Goal: Find specific page/section: Find specific page/section

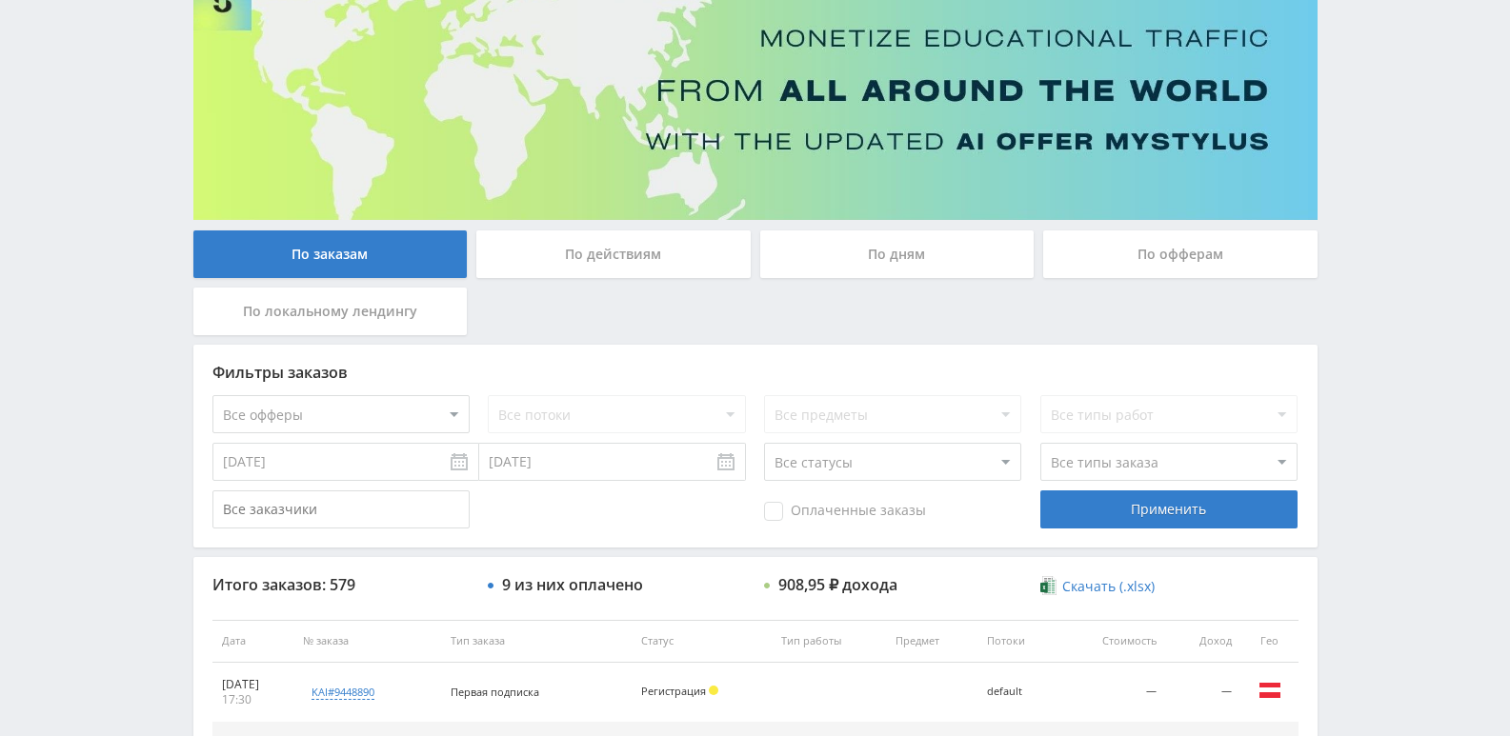
scroll to position [49, 0]
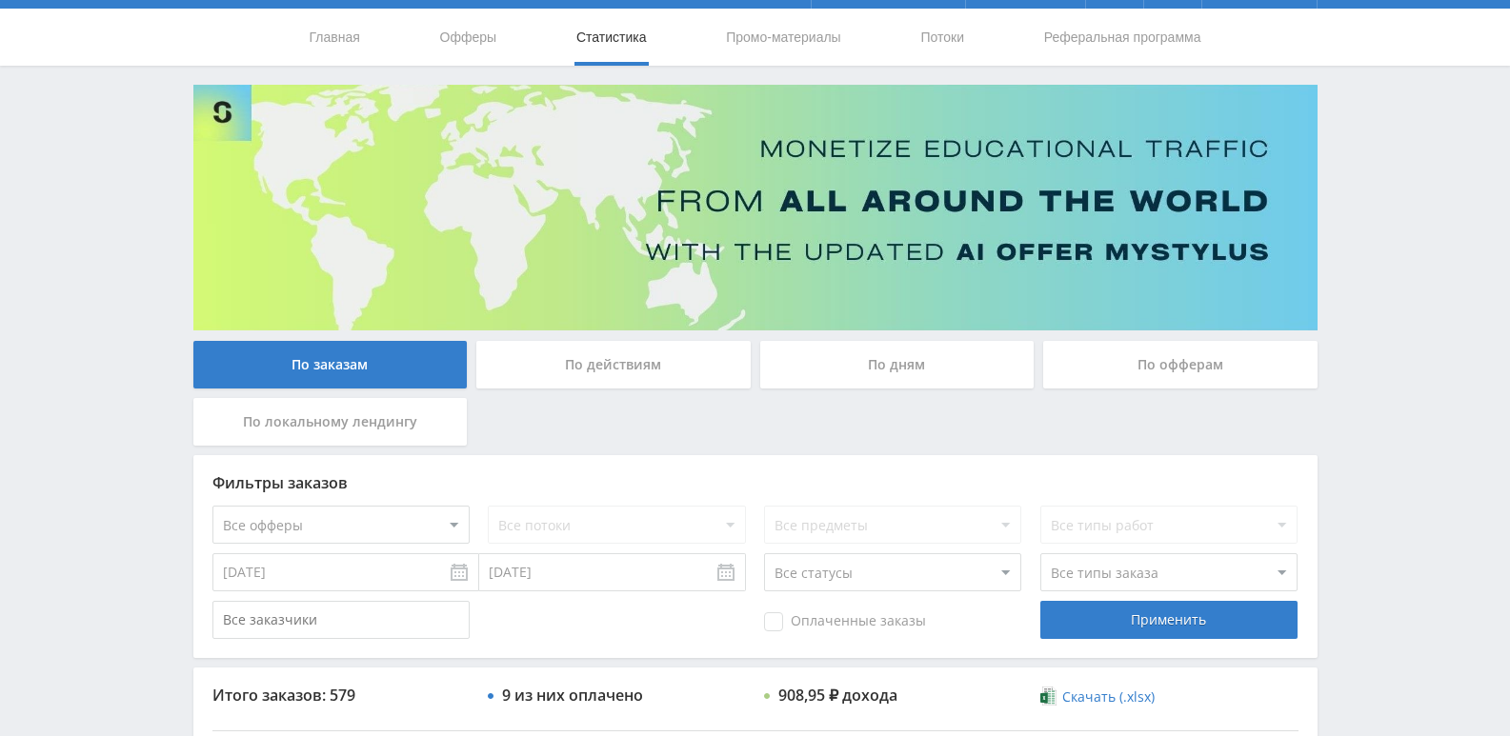
click at [629, 359] on div "По действиям" at bounding box center [613, 365] width 274 height 48
click at [0, 0] on input "По действиям" at bounding box center [0, 0] width 0 height 0
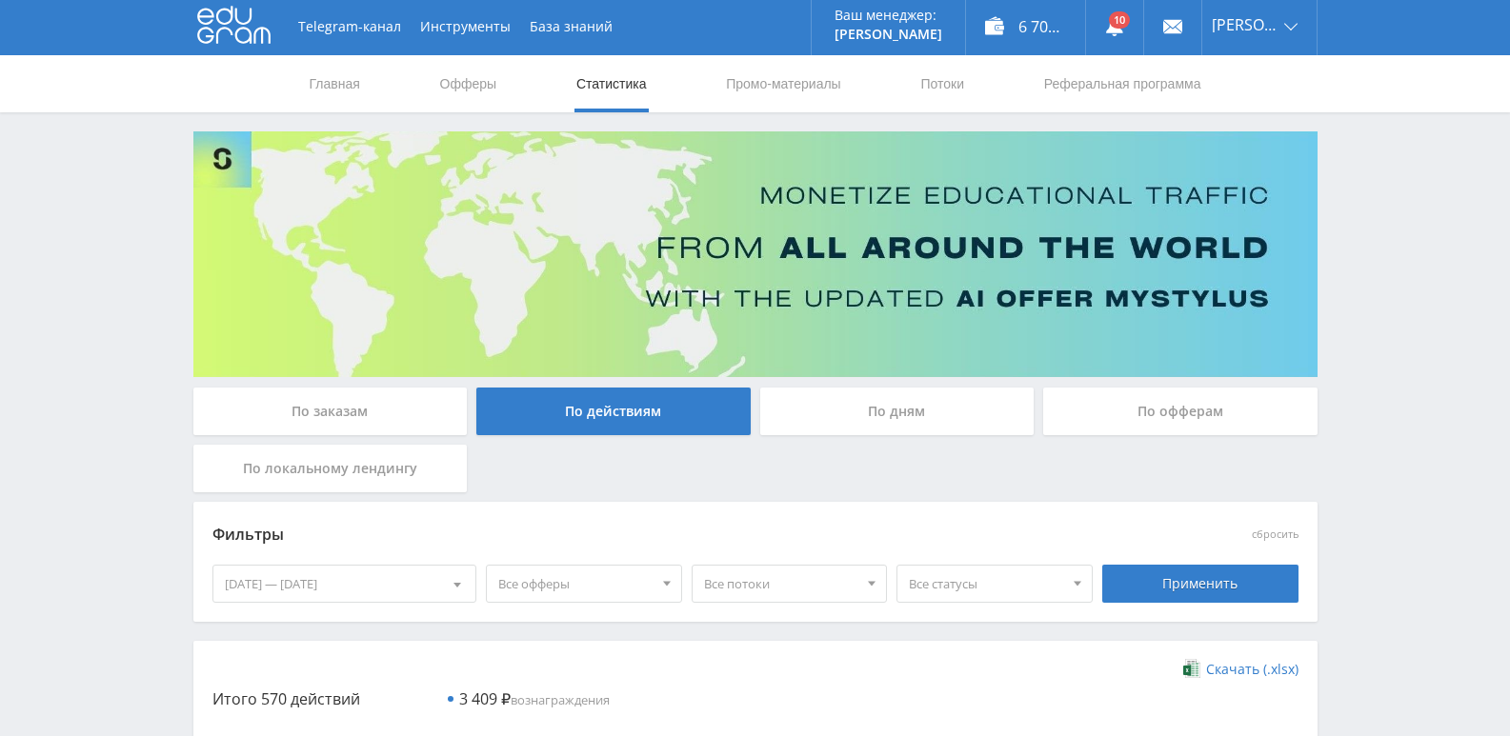
scroll to position [0, 0]
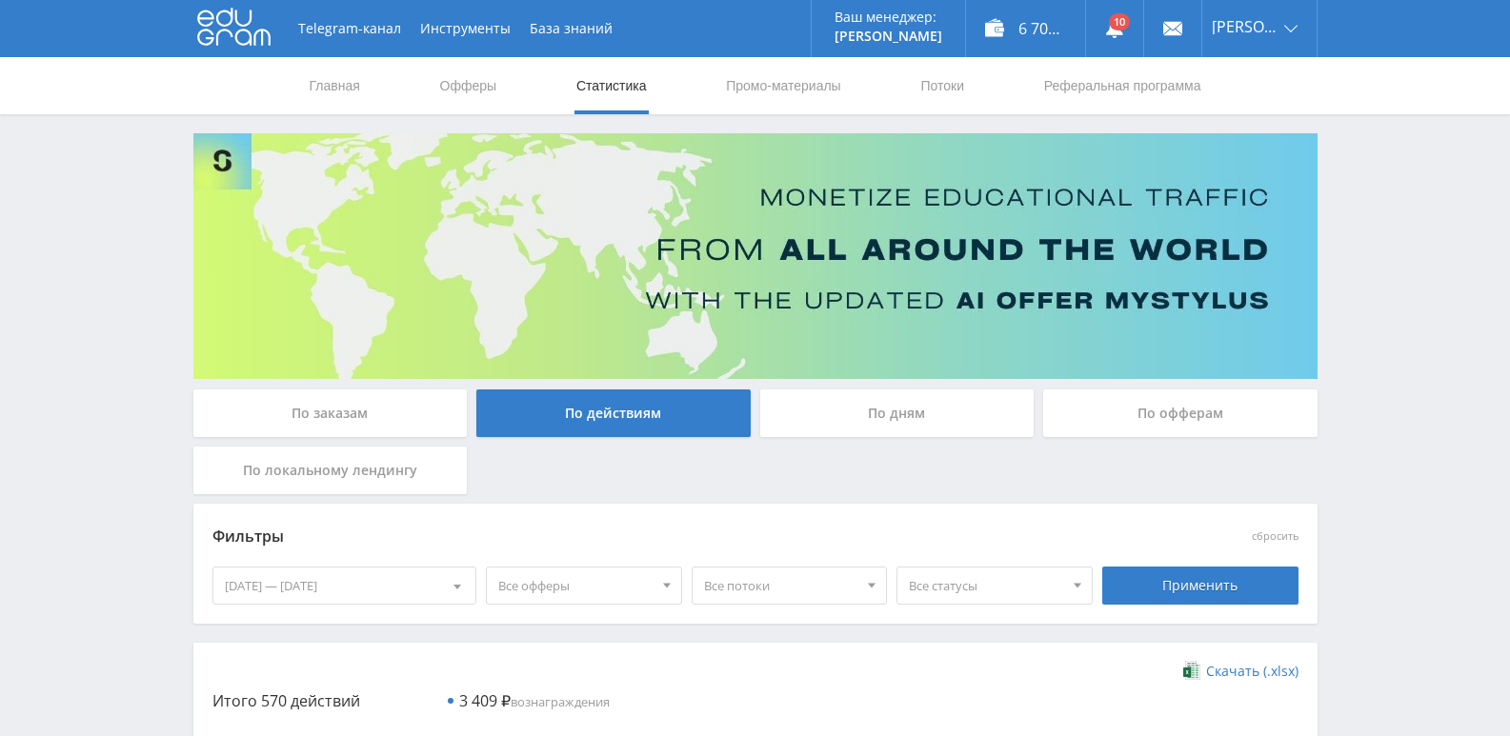
click at [869, 421] on div "По дням" at bounding box center [897, 414] width 274 height 48
click at [0, 0] on input "По дням" at bounding box center [0, 0] width 0 height 0
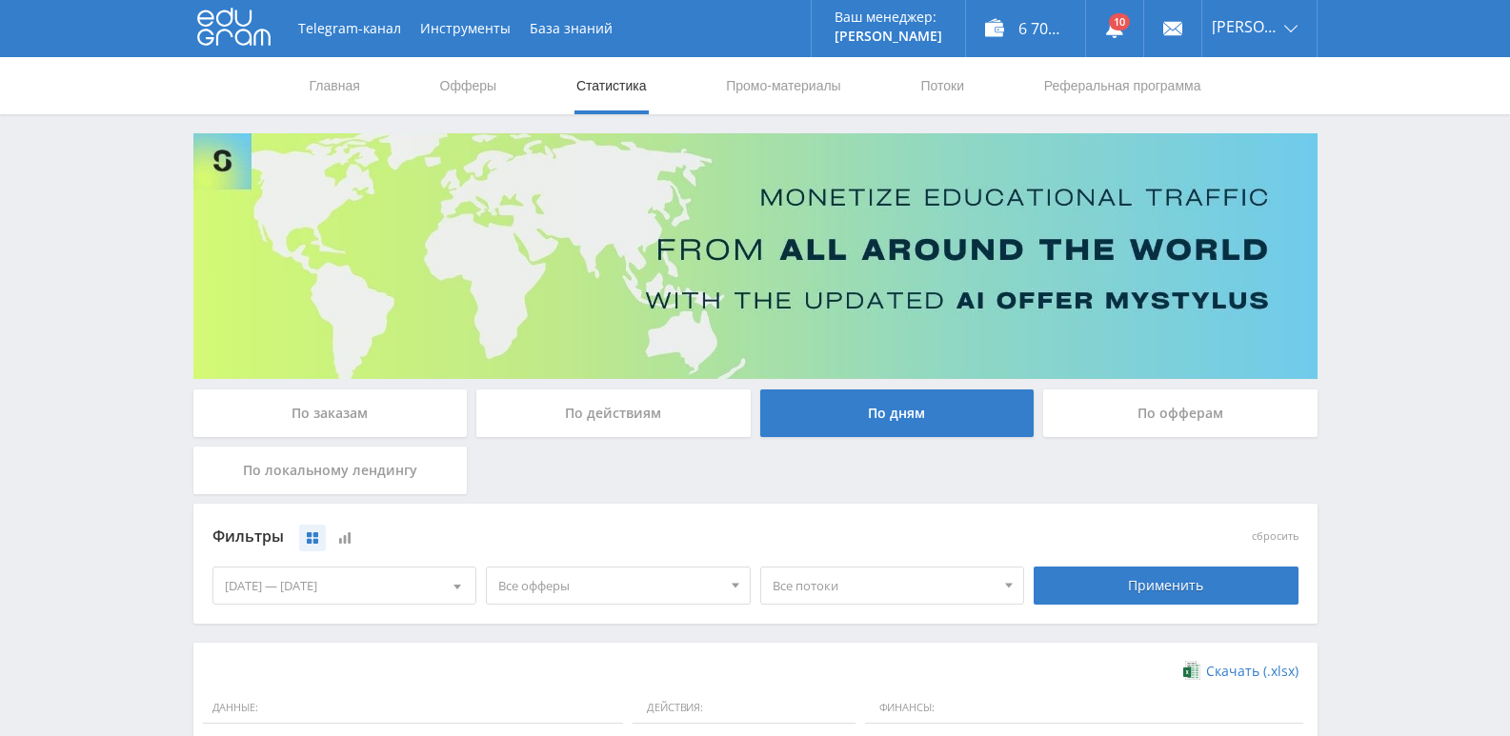
drag, startPoint x: 581, startPoint y: 422, endPoint x: 528, endPoint y: 405, distance: 56.0
click at [577, 422] on div "По действиям" at bounding box center [613, 414] width 274 height 48
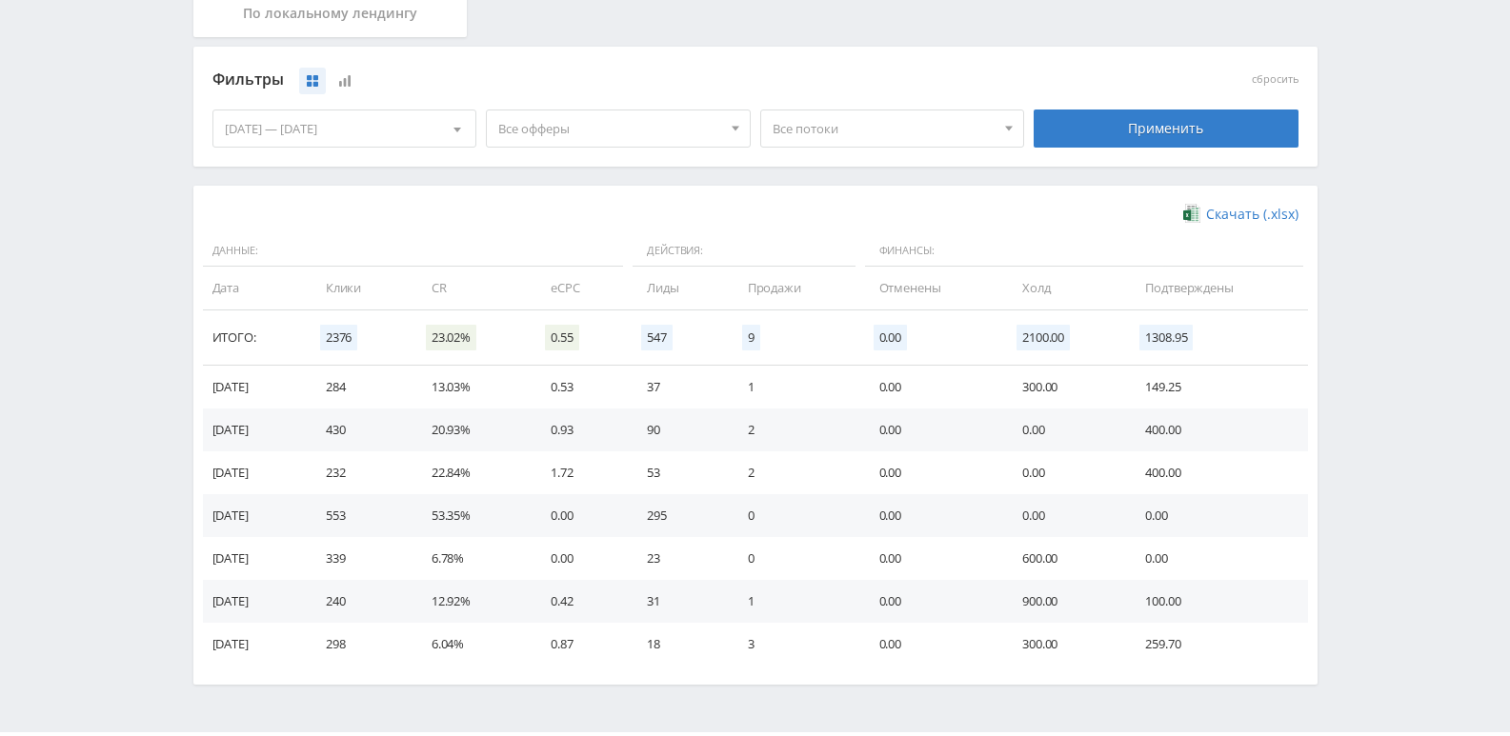
scroll to position [476, 0]
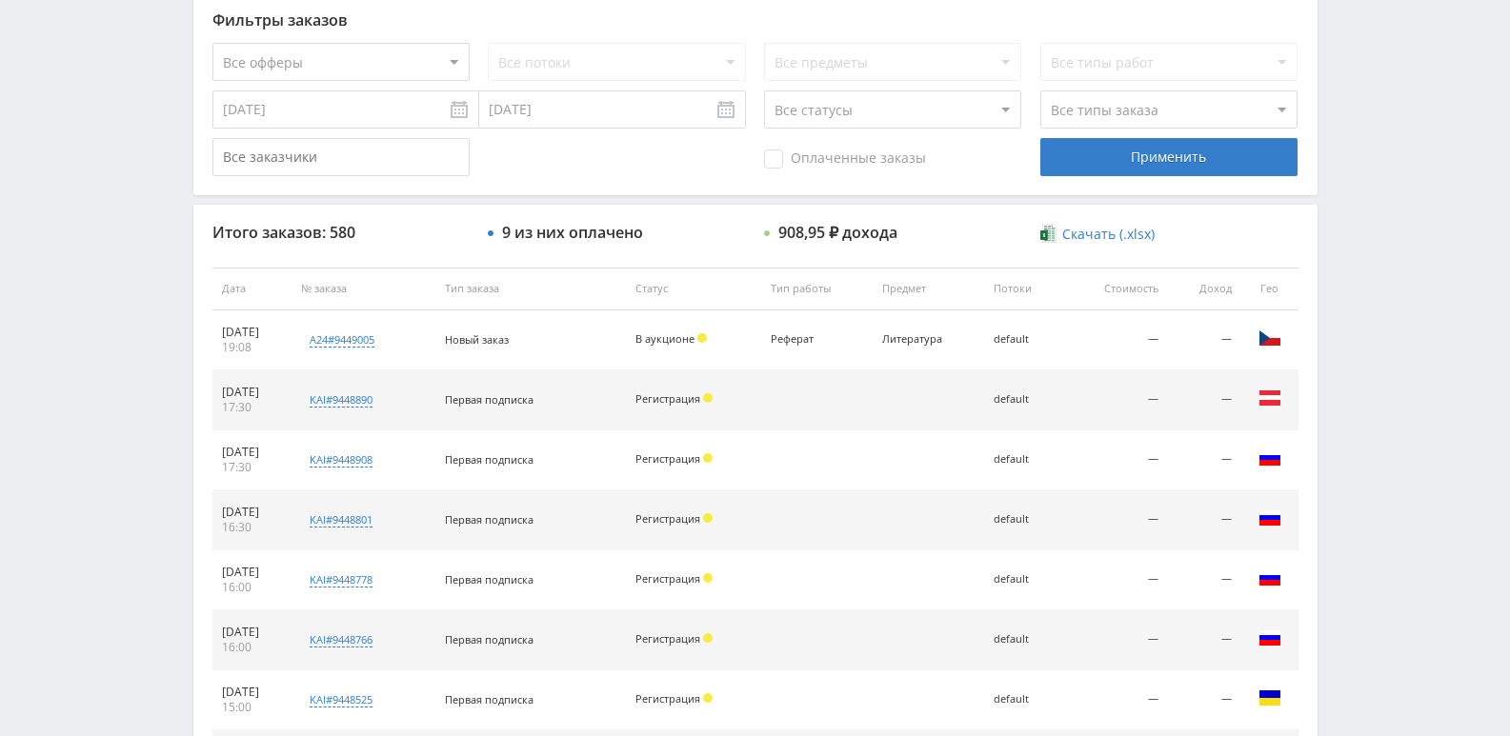
scroll to position [762, 0]
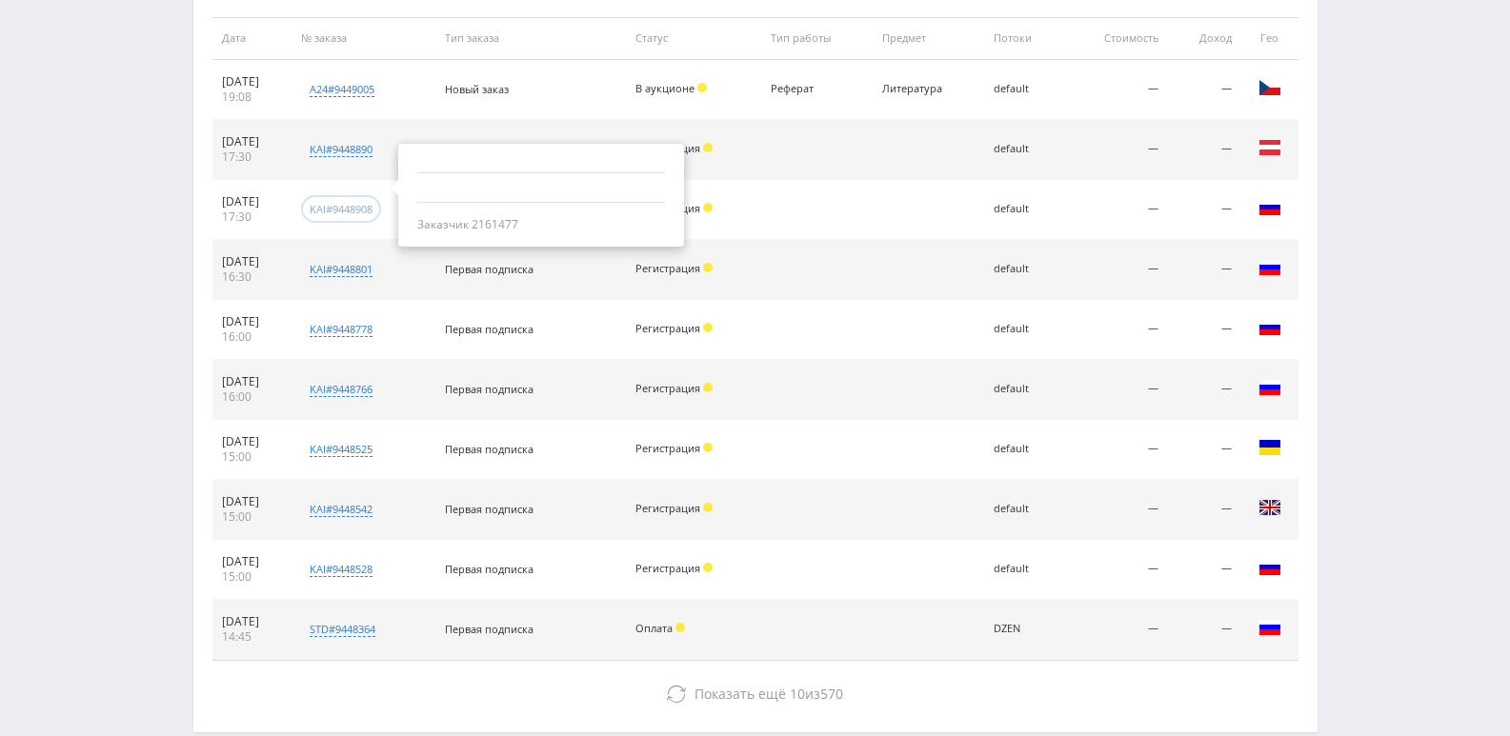
click at [372, 210] on div "kai#9448908" at bounding box center [341, 209] width 63 height 14
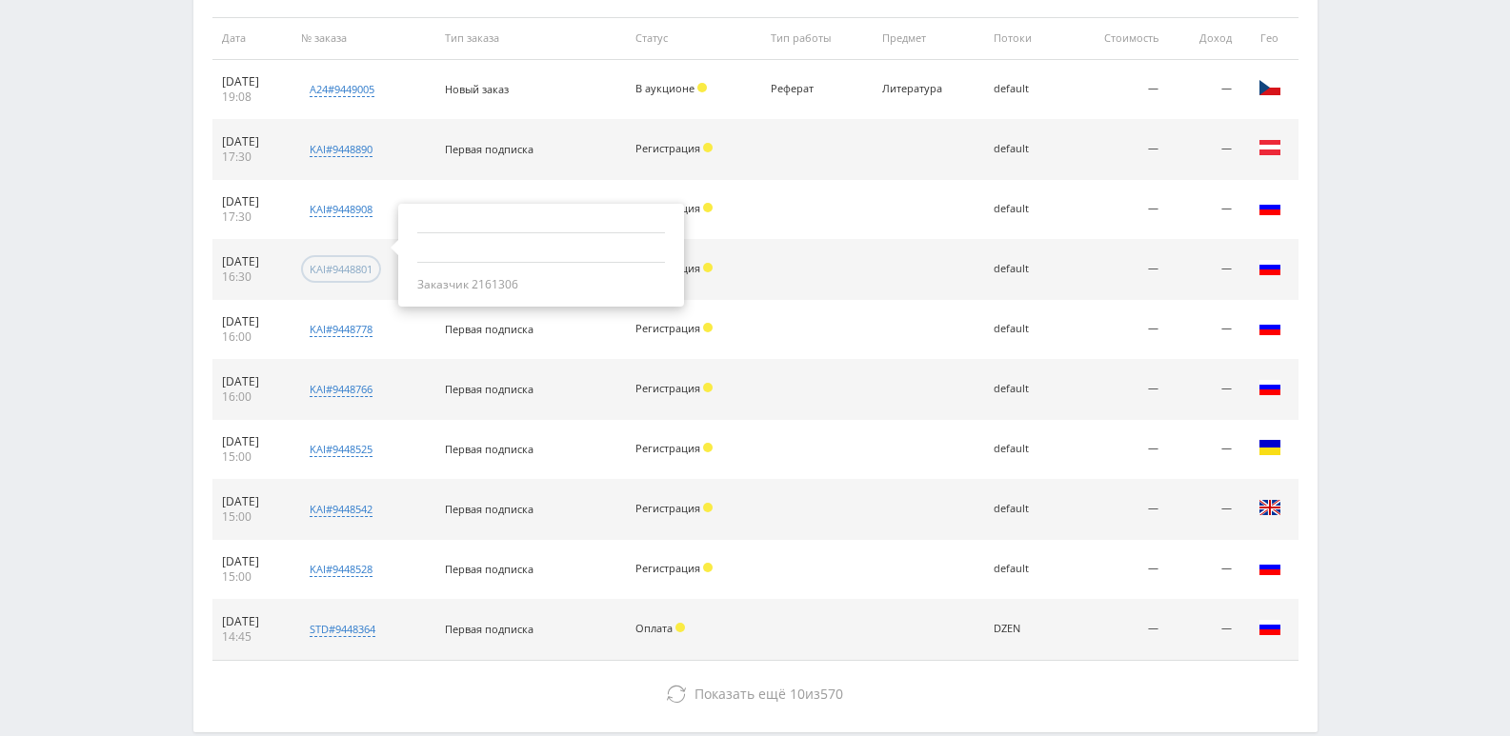
click at [372, 266] on div "kai#9448801" at bounding box center [341, 269] width 63 height 14
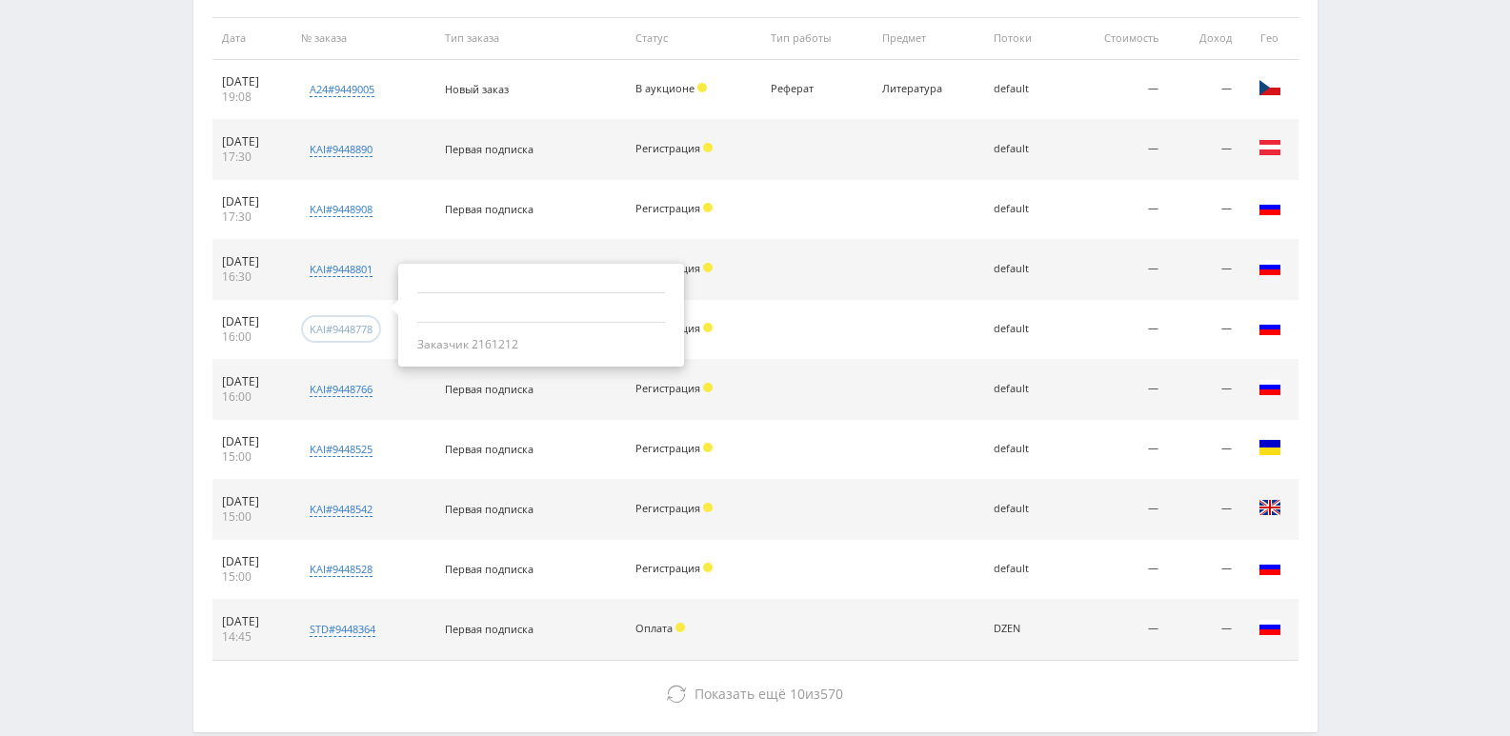
click at [381, 315] on div "kai#9448778" at bounding box center [341, 329] width 80 height 28
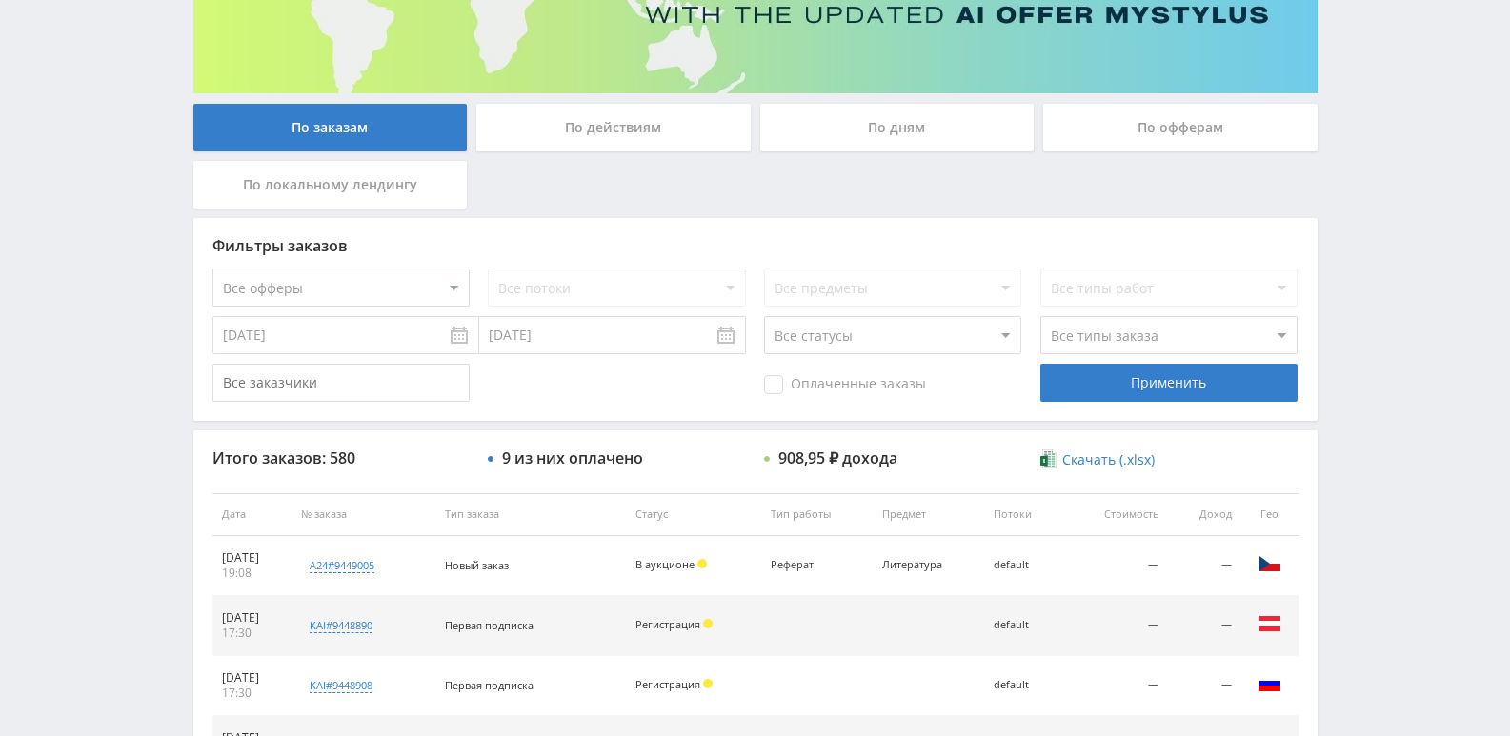
click at [619, 141] on div "По действиям" at bounding box center [613, 128] width 274 height 48
click at [0, 0] on input "По действиям" at bounding box center [0, 0] width 0 height 0
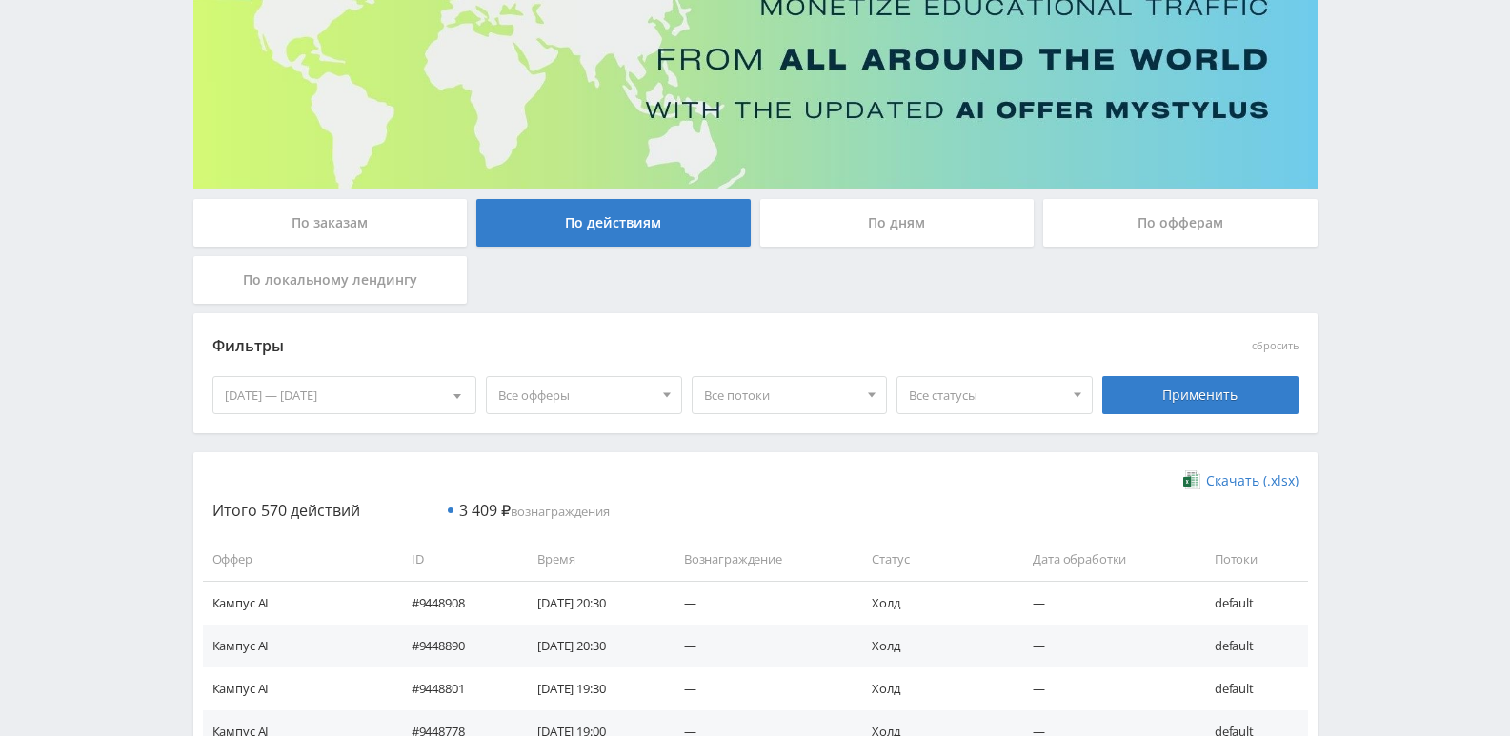
click at [855, 236] on div "По дням" at bounding box center [897, 223] width 274 height 48
click at [0, 0] on input "По дням" at bounding box center [0, 0] width 0 height 0
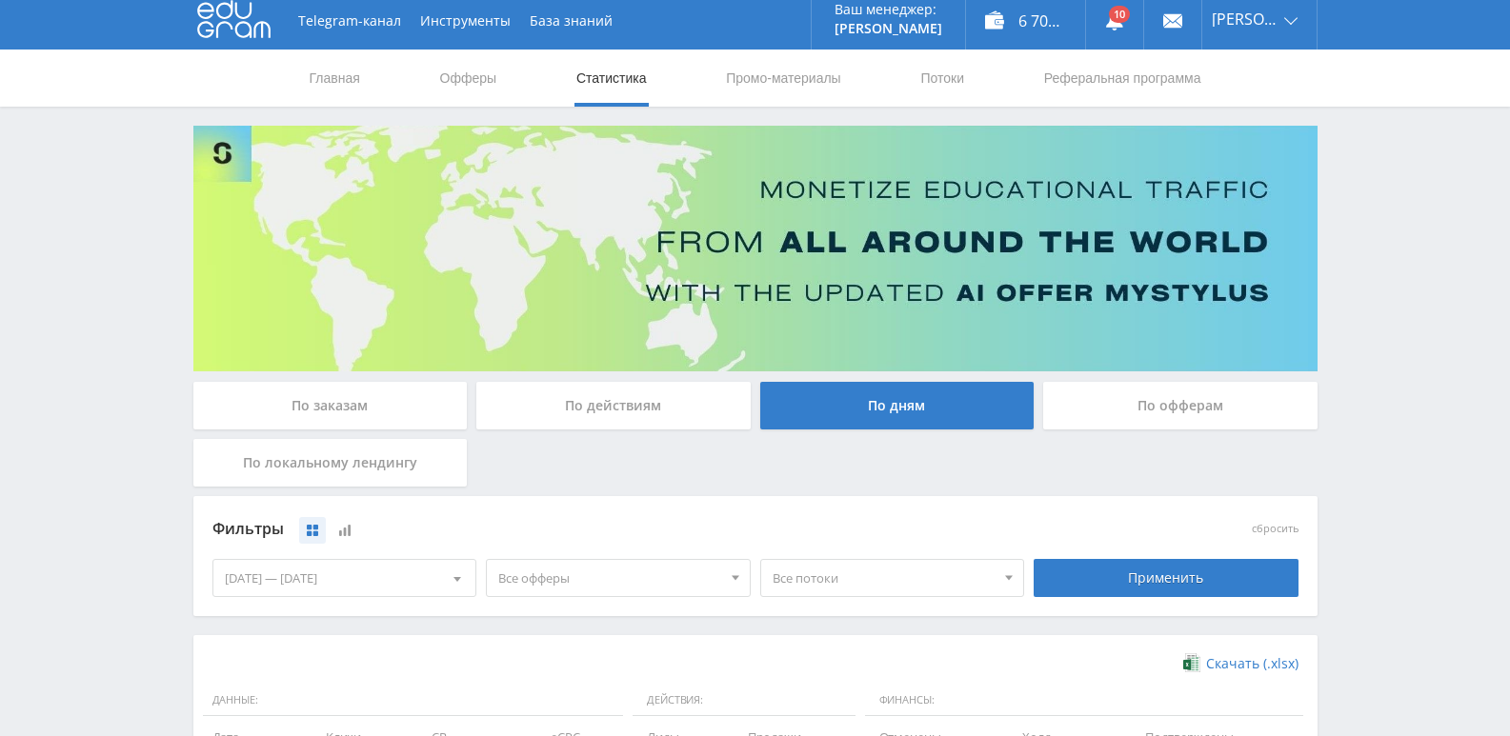
scroll to position [0, 0]
